Goal: Entertainment & Leisure: Consume media (video, audio)

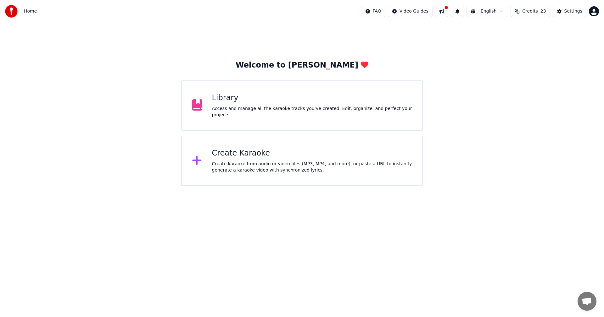
click at [227, 108] on div "Access and manage all the karaoke tracks you’ve created. Edit, organize, and pe…" at bounding box center [312, 112] width 200 height 13
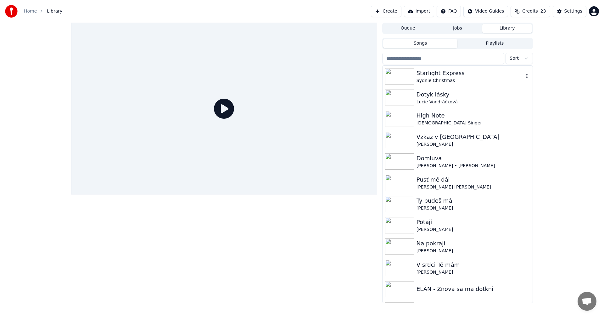
click at [398, 71] on img at bounding box center [399, 76] width 29 height 16
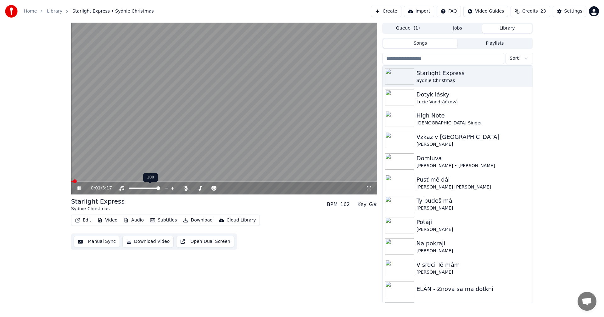
click at [160, 187] on span at bounding box center [158, 188] width 4 height 4
click at [229, 190] on span at bounding box center [230, 188] width 4 height 4
click at [71, 181] on span at bounding box center [71, 181] width 0 height 1
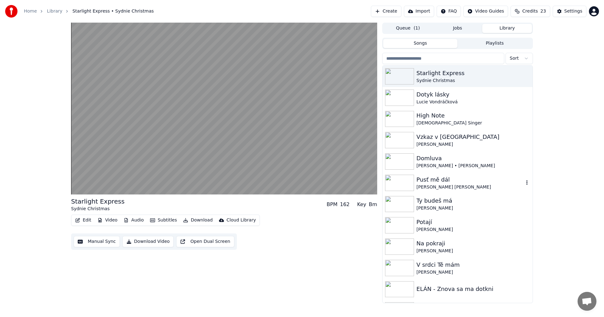
scroll to position [40, 0]
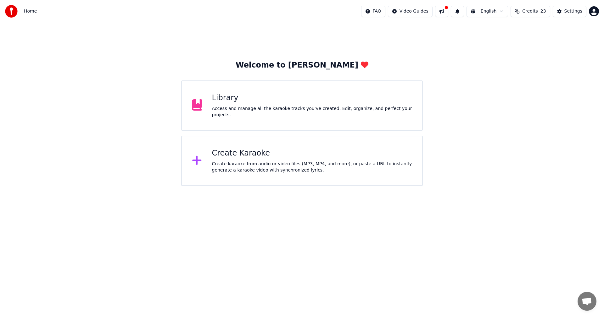
click at [223, 91] on div "Library Access and manage all the karaoke tracks you’ve created. Edit, organize…" at bounding box center [301, 105] width 241 height 50
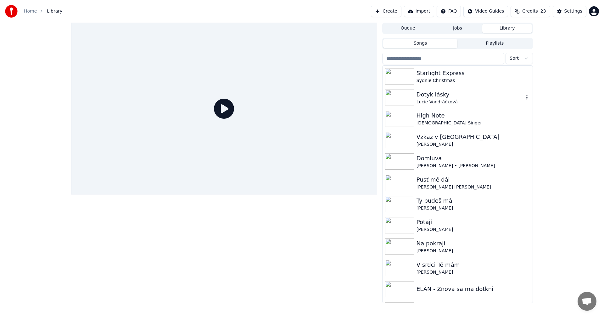
click at [408, 97] on img at bounding box center [399, 98] width 29 height 16
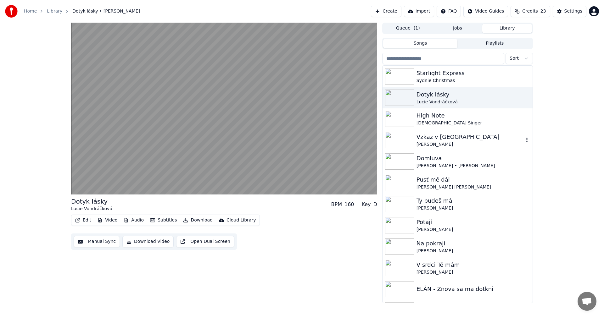
click at [399, 141] on img at bounding box center [399, 140] width 29 height 16
